Goal: Find specific page/section: Find specific page/section

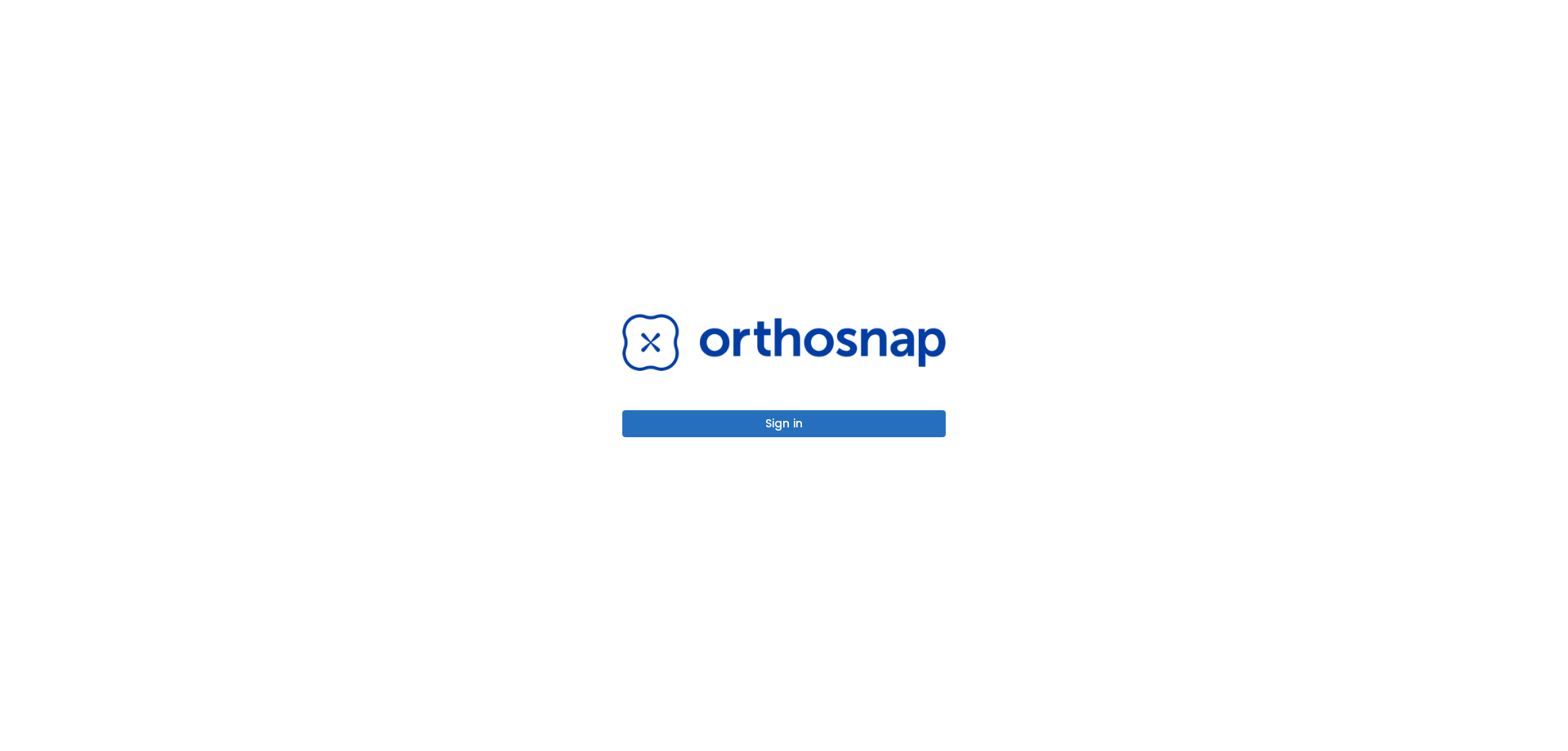
click at [685, 464] on div "Sign in" at bounding box center [784, 375] width 362 height 751
click at [684, 423] on button "Sign in" at bounding box center [784, 424] width 323 height 27
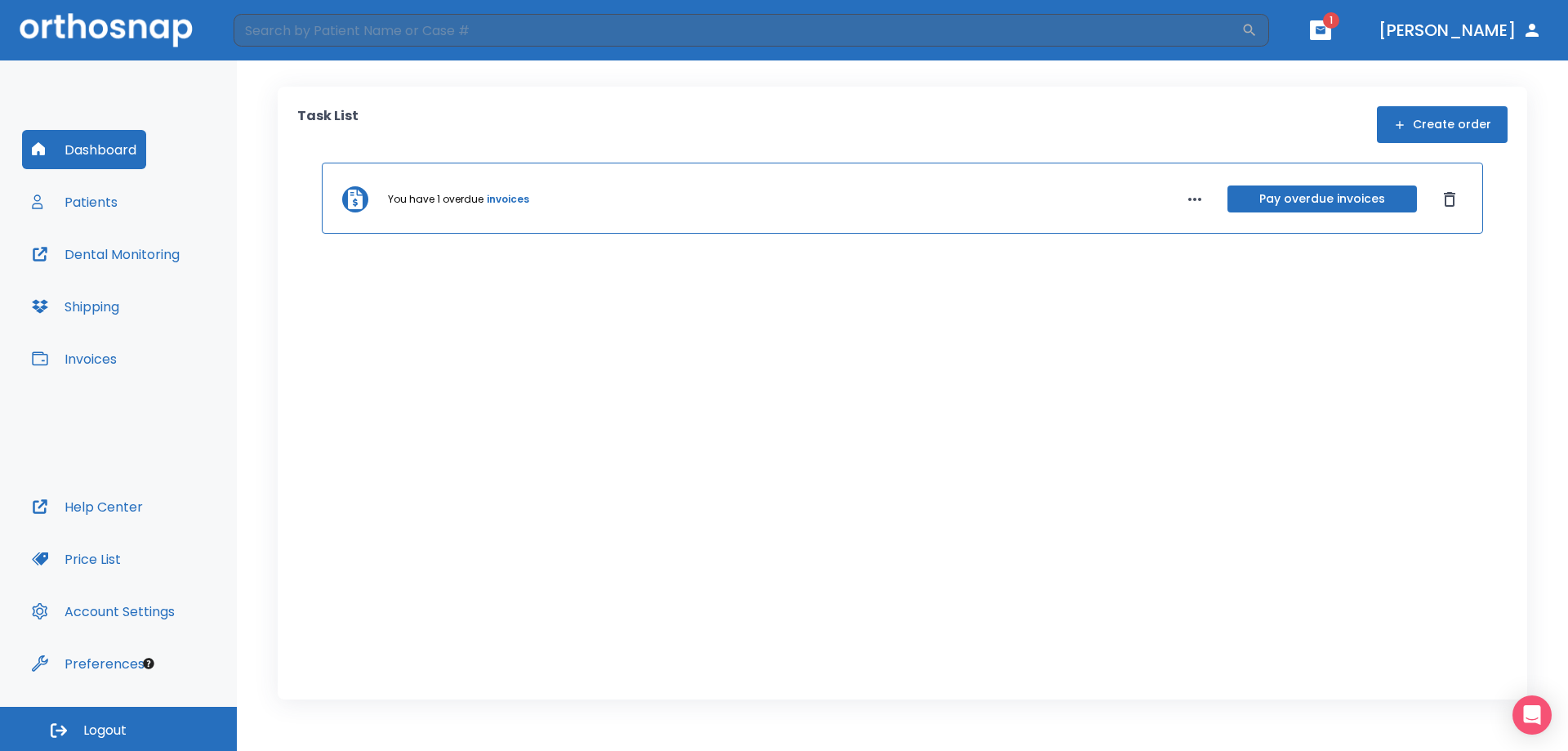
click at [71, 194] on button "Patients" at bounding box center [75, 202] width 105 height 39
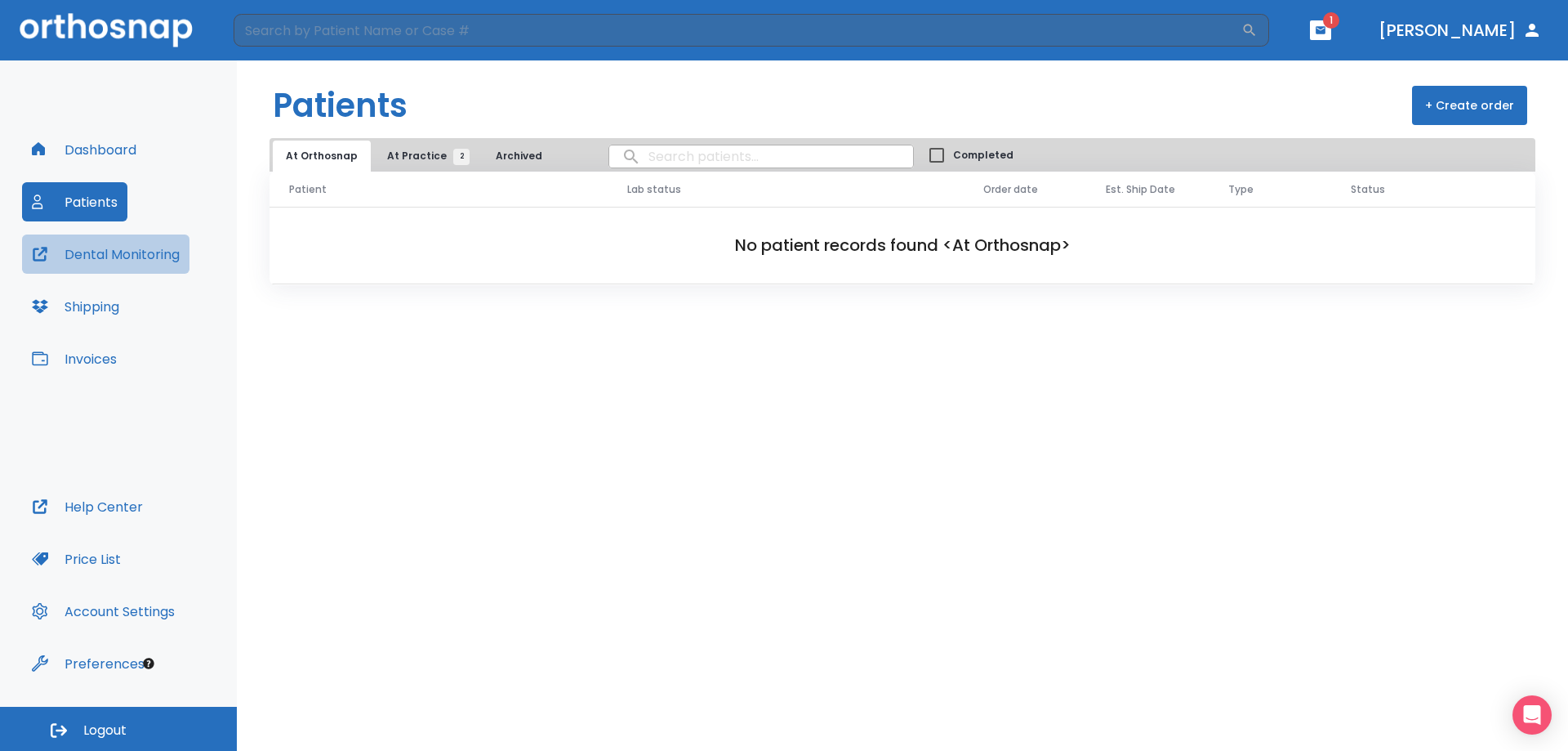
click at [145, 264] on button "Dental Monitoring" at bounding box center [105, 254] width 168 height 39
